Goal: Task Accomplishment & Management: Use online tool/utility

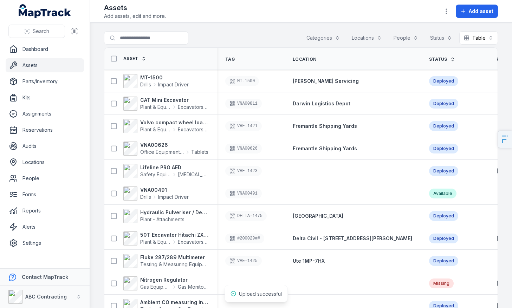
scroll to position [308, 0]
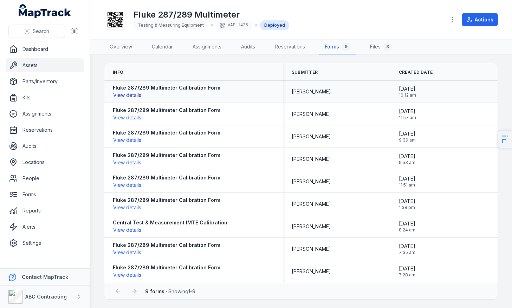
click at [127, 92] on button "View details" at bounding box center [127, 95] width 29 height 8
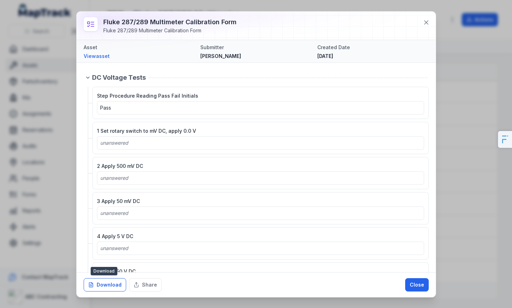
click at [101, 288] on button "Download" at bounding box center [105, 284] width 43 height 13
click at [425, 22] on icon at bounding box center [426, 23] width 4 height 4
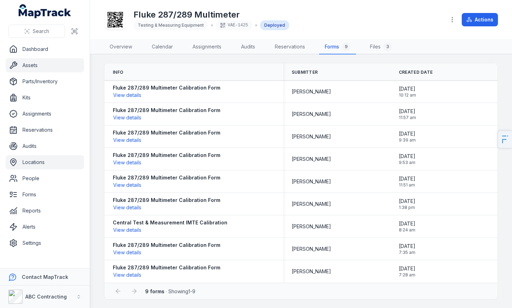
click at [53, 168] on link "Locations" at bounding box center [45, 162] width 78 height 14
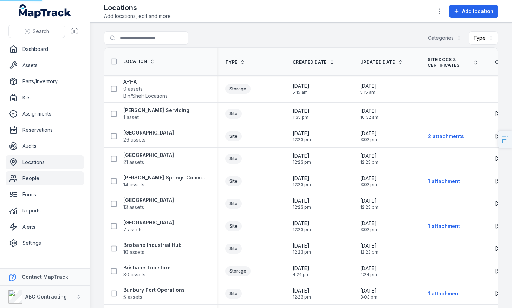
click at [47, 180] on link "People" at bounding box center [45, 178] width 78 height 14
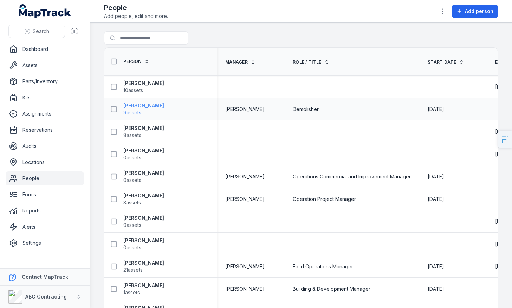
click at [137, 105] on strong "[PERSON_NAME]" at bounding box center [143, 105] width 41 height 7
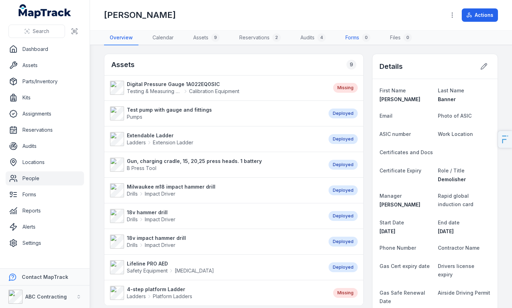
click at [356, 37] on link "Forms 0" at bounding box center [358, 38] width 36 height 15
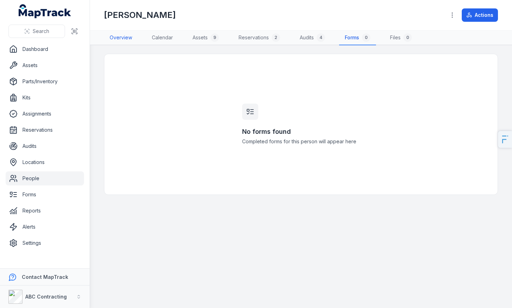
click at [118, 33] on link "Overview" at bounding box center [121, 38] width 34 height 15
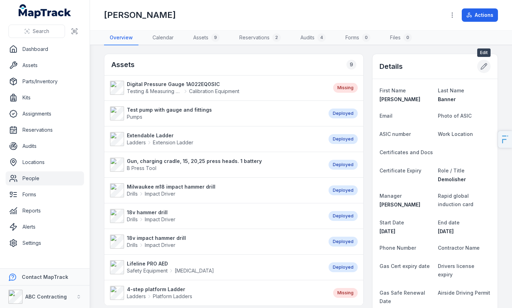
click at [487, 66] on button at bounding box center [483, 66] width 13 height 13
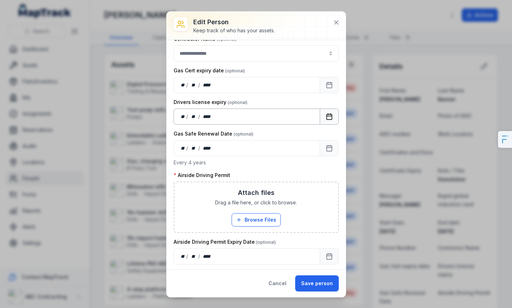
scroll to position [540, 0]
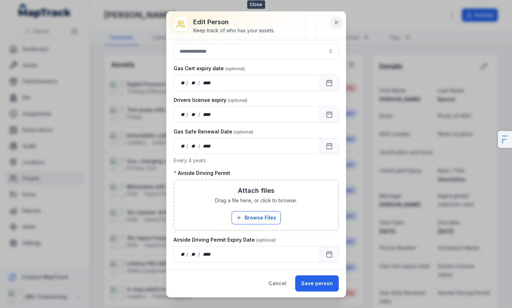
click at [334, 26] on button at bounding box center [336, 22] width 13 height 13
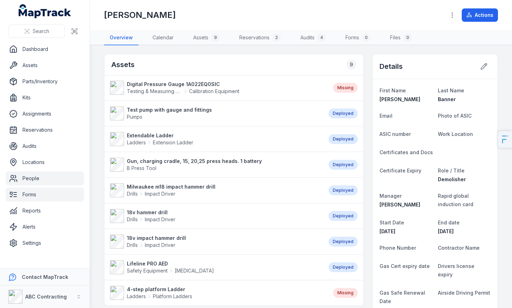
click at [34, 201] on link "Forms" at bounding box center [45, 195] width 78 height 14
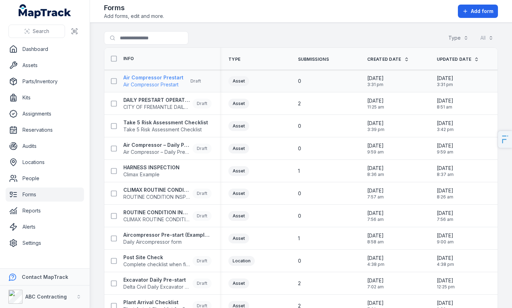
click at [164, 81] on span "Air Compressor Prestart" at bounding box center [153, 84] width 60 height 7
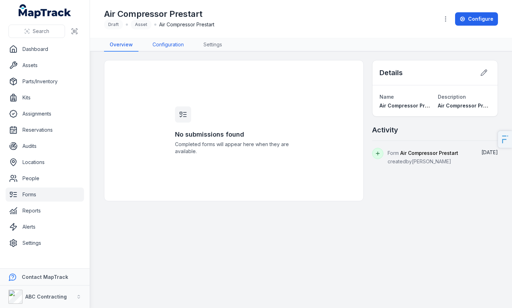
click at [168, 46] on link "Configuration" at bounding box center [168, 44] width 43 height 13
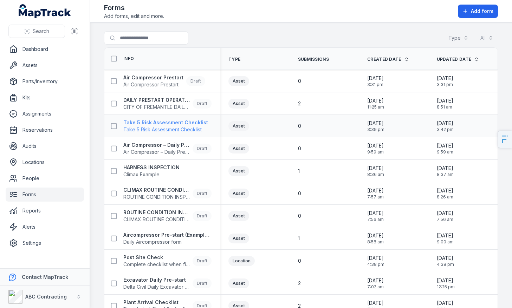
scroll to position [42, 0]
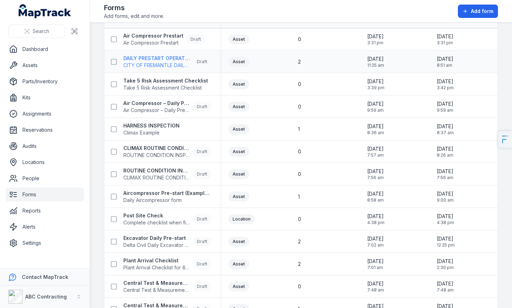
click at [167, 60] on strong "DAILY PRESTART OPERATOR CHECK SHEET" at bounding box center [156, 58] width 66 height 7
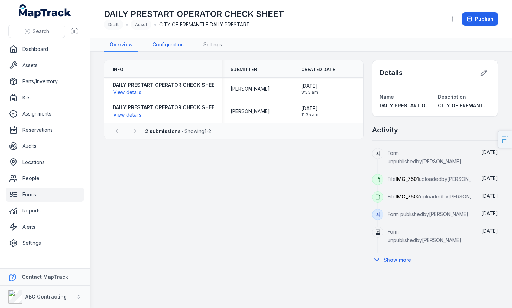
click at [176, 49] on link "Configuration" at bounding box center [168, 44] width 43 height 13
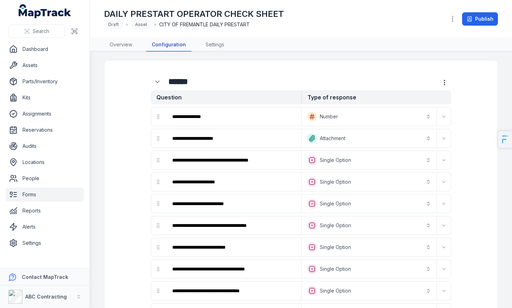
scroll to position [64, 0]
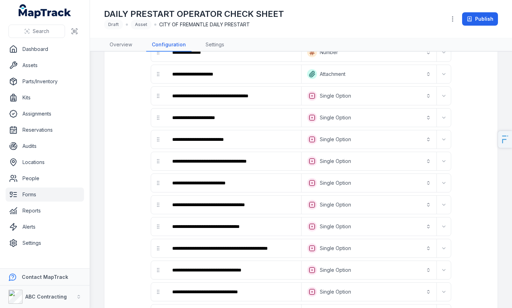
click at [352, 136] on button "**********" at bounding box center [369, 139] width 132 height 15
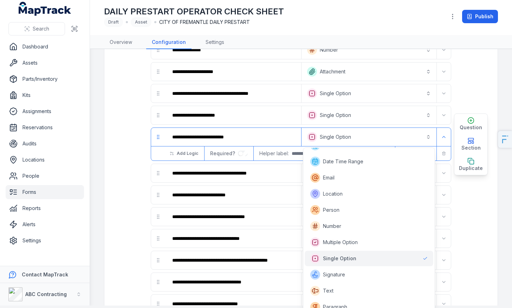
scroll to position [114, 0]
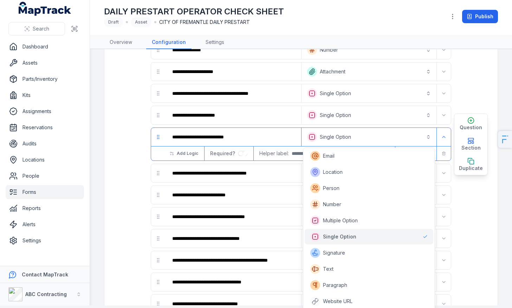
click at [138, 178] on div "**********" at bounding box center [301, 258] width 368 height 514
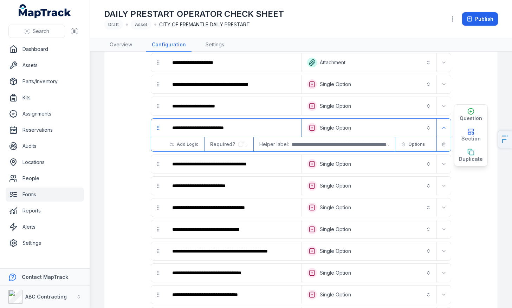
scroll to position [77, 0]
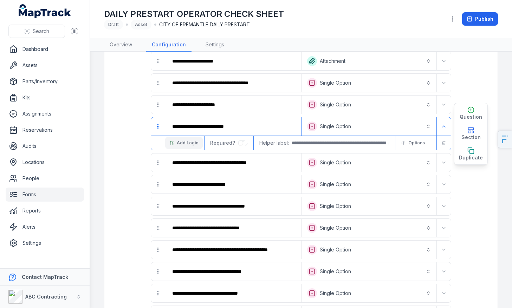
click at [184, 142] on span "Add Logic" at bounding box center [187, 143] width 21 height 6
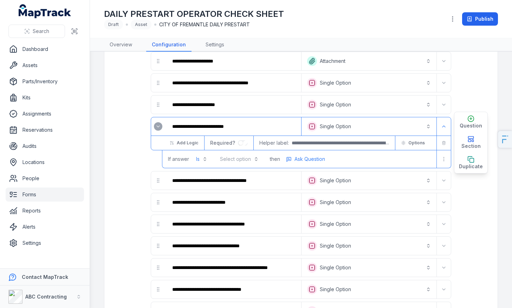
click at [225, 162] on button "Select option" at bounding box center [239, 159] width 47 height 13
click at [236, 187] on span "NOT OK" at bounding box center [233, 189] width 19 height 7
click at [303, 160] on span "Ask Question" at bounding box center [307, 159] width 31 height 7
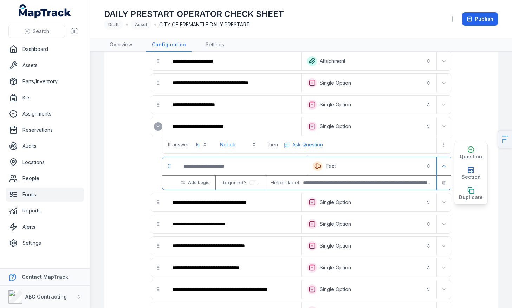
click at [349, 165] on button "Text *******" at bounding box center [371, 165] width 127 height 15
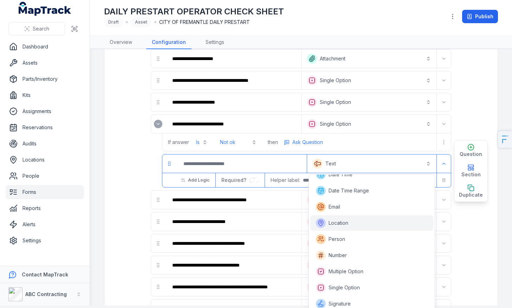
scroll to position [72, 0]
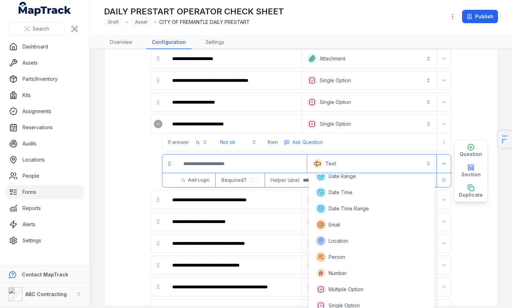
click at [139, 179] on div "**********" at bounding box center [301, 264] width 368 height 553
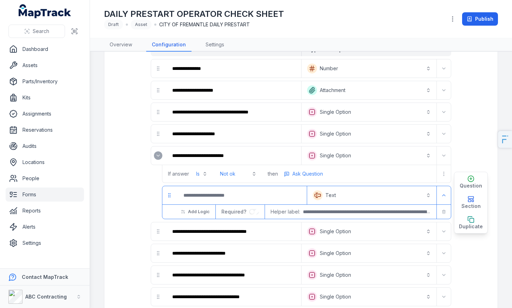
scroll to position [23, 0]
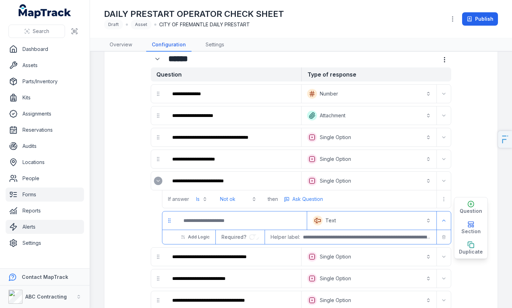
click at [32, 224] on link "Alerts" at bounding box center [45, 227] width 78 height 14
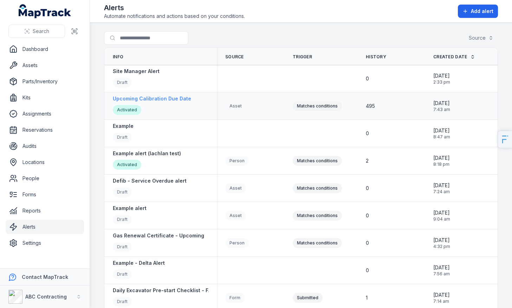
click at [167, 103] on div "Upcoming Calibration Due Date Activated" at bounding box center [152, 105] width 78 height 21
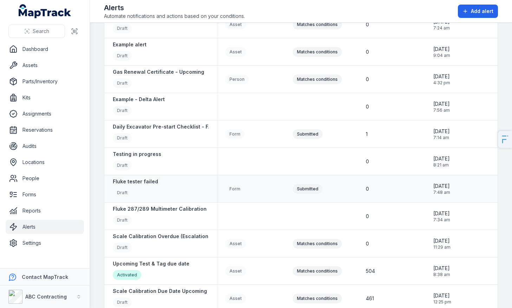
scroll to position [169, 0]
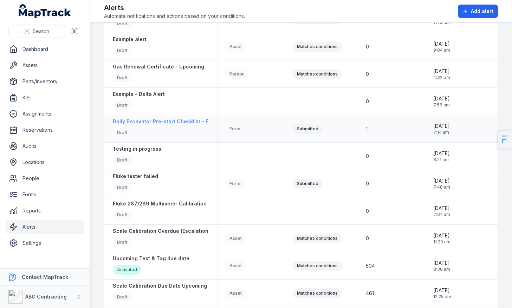
click at [179, 126] on div "Daily Excavator Pre-start Checklist - FAIL or Risk Identified ALERT Draft" at bounding box center [194, 128] width 163 height 21
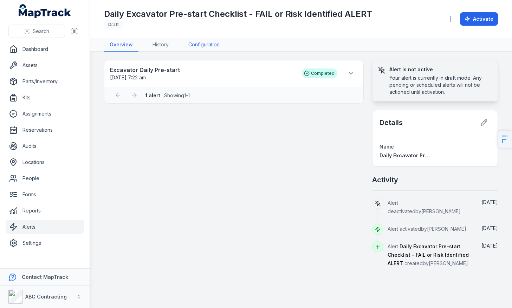
click at [200, 48] on link "Configuration" at bounding box center [204, 44] width 43 height 13
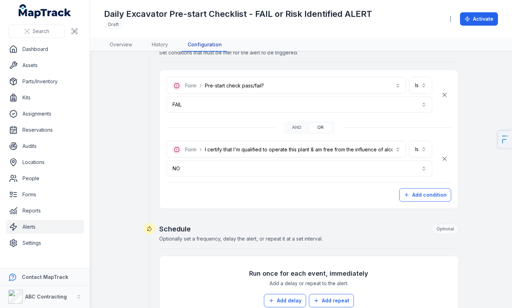
scroll to position [298, 0]
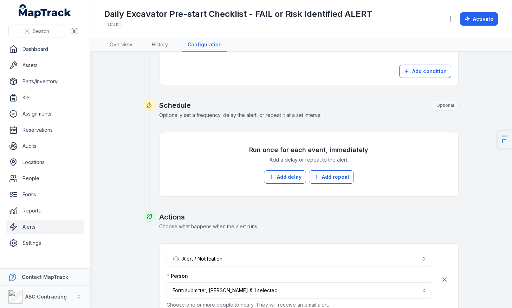
click at [63, 73] on ul "Dashboard Assets Parts/Inventory Kits Assignments Reservations Audits Locations…" at bounding box center [45, 146] width 78 height 208
click at [48, 65] on link "Assets" at bounding box center [45, 65] width 78 height 14
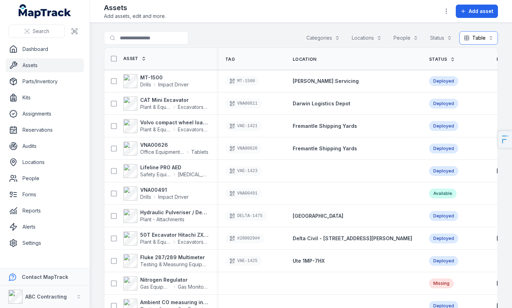
click at [480, 41] on button "Table *****" at bounding box center [478, 37] width 39 height 13
click at [470, 82] on span "Grid" at bounding box center [471, 82] width 9 height 7
